Goal: Information Seeking & Learning: Find specific fact

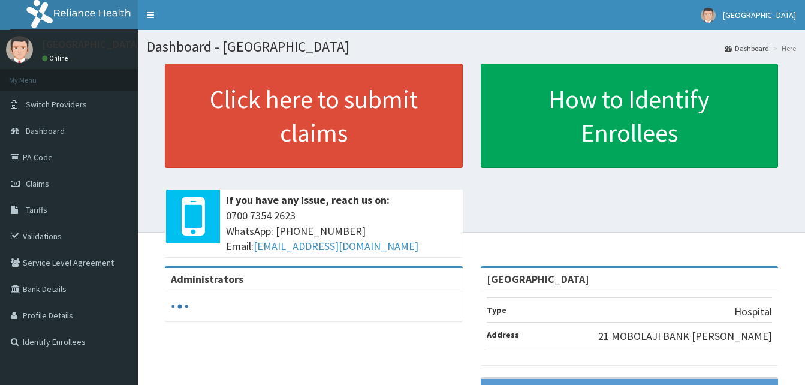
click at [57, 164] on link "PA Code" at bounding box center [69, 157] width 138 height 26
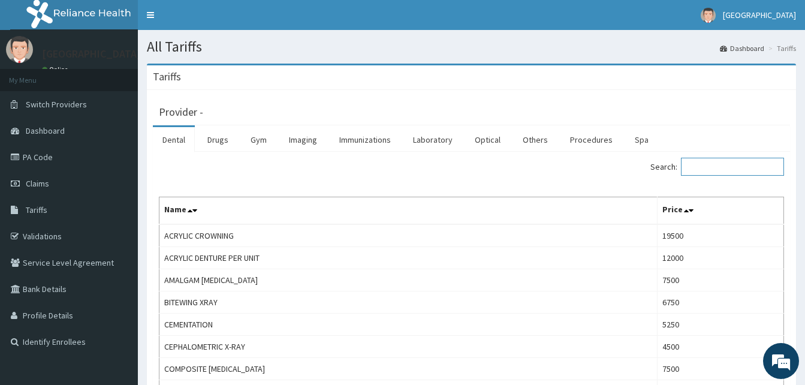
click at [716, 164] on input "Search:" at bounding box center [732, 167] width 103 height 18
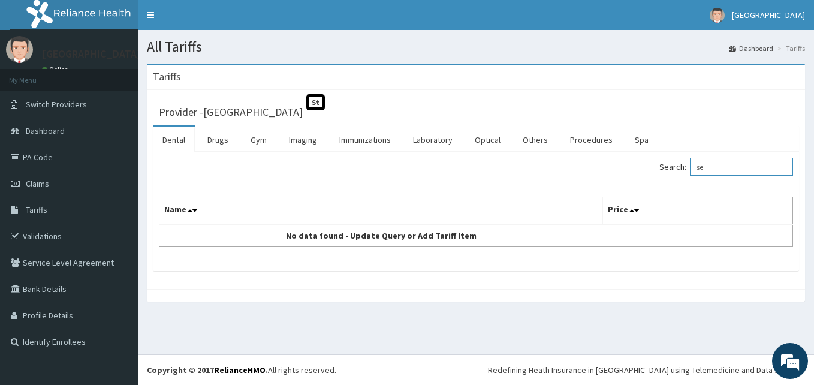
type input "s"
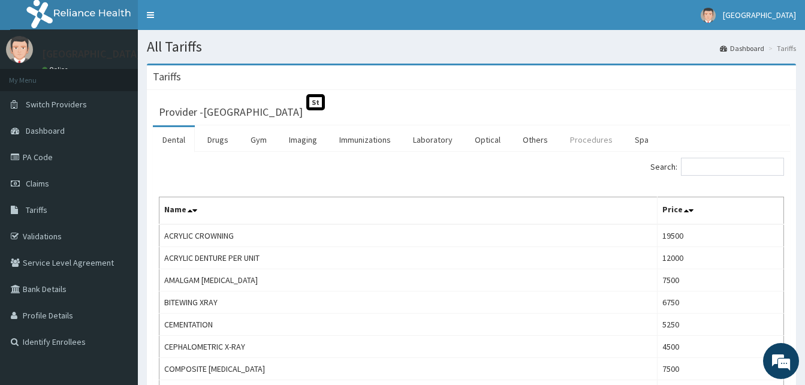
click at [575, 141] on link "Procedures" at bounding box center [591, 139] width 62 height 25
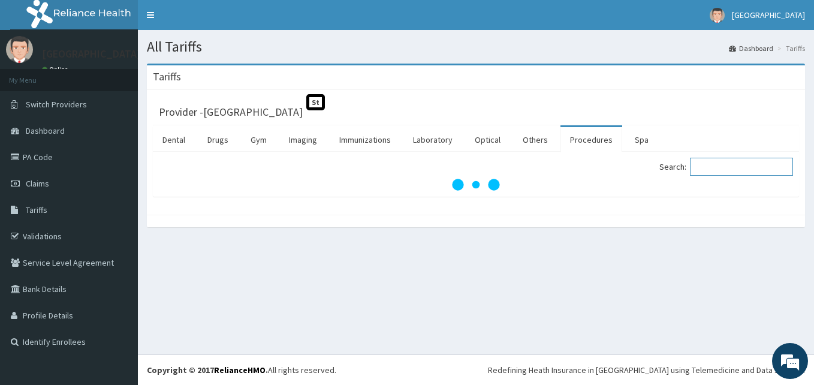
click at [716, 162] on input "Search:" at bounding box center [741, 167] width 103 height 18
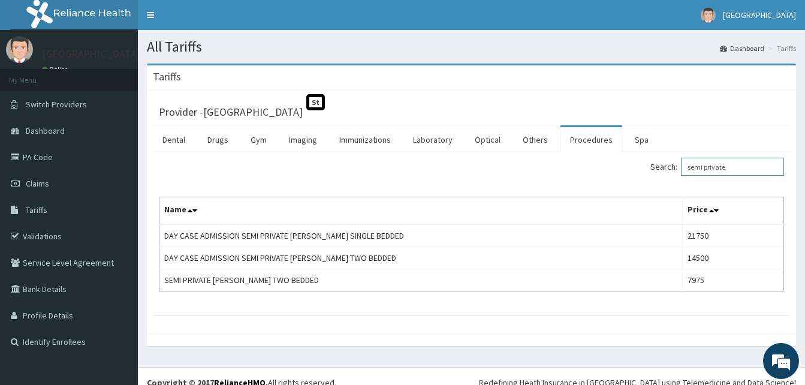
type input "semi private"
